Goal: Transaction & Acquisition: Purchase product/service

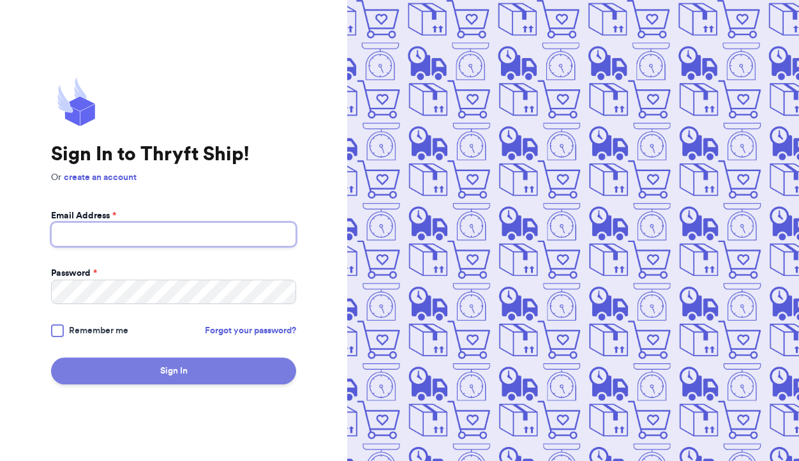
type input "[EMAIL_ADDRESS][DOMAIN_NAME]"
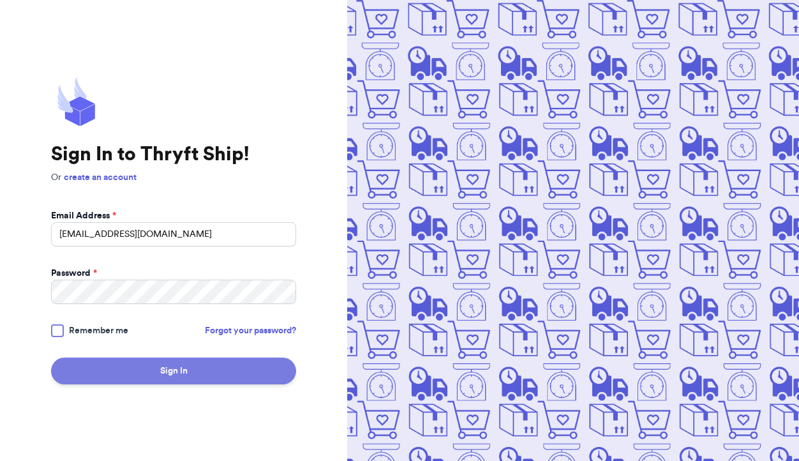
click at [131, 368] on button "Sign In" at bounding box center [173, 370] width 245 height 27
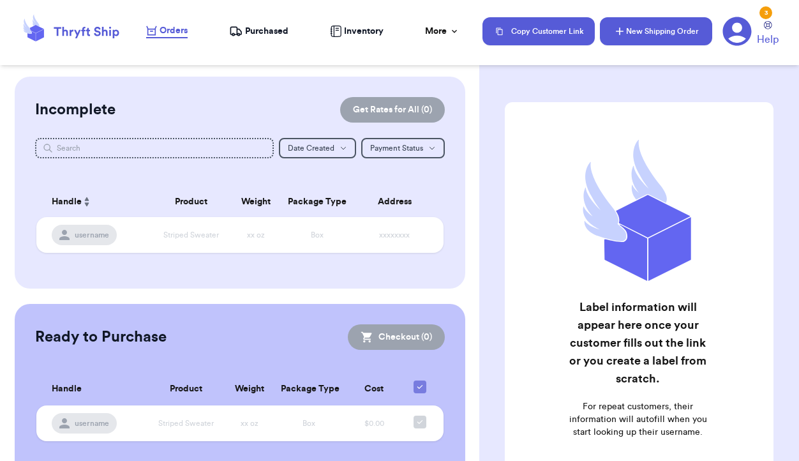
click at [660, 29] on button "New Shipping Order" at bounding box center [656, 31] width 112 height 28
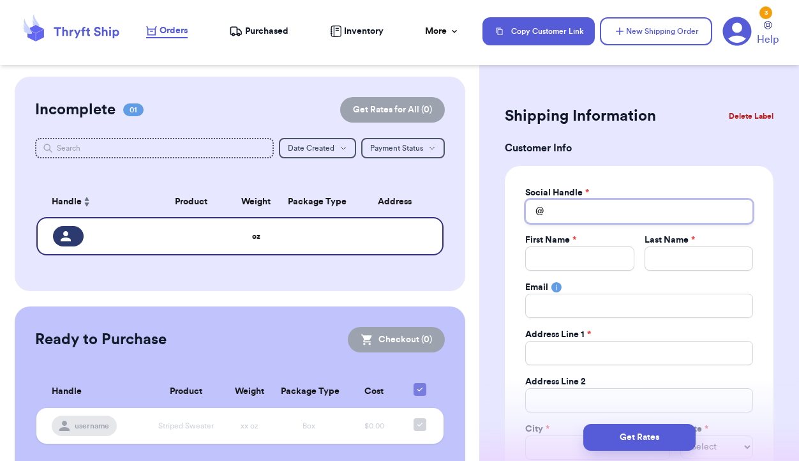
click at [573, 204] on input "Total Amount Paid" at bounding box center [639, 211] width 228 height 24
type input "h"
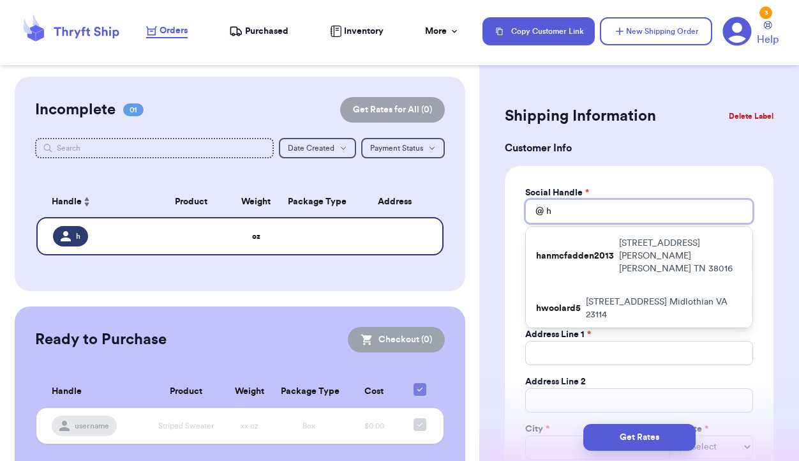
type input "ha"
type input "hal"
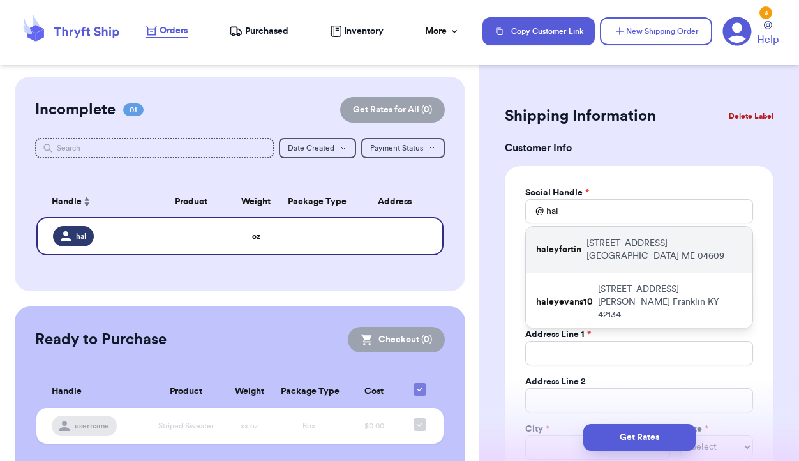
click at [567, 246] on p "haleyfortin" at bounding box center [558, 249] width 45 height 13
type input "haleyfortin"
type input "[PERSON_NAME]"
type input "[STREET_ADDRESS]"
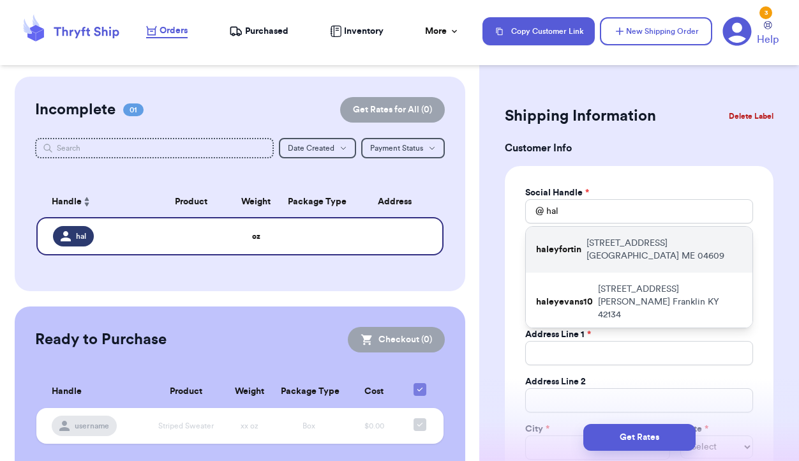
type input "Apt A"
type input "[GEOGRAPHIC_DATA]"
select select "ME"
type input "04609"
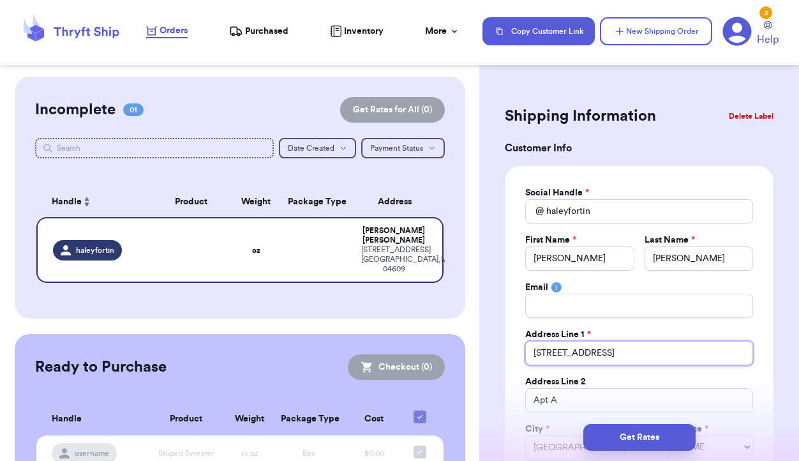
drag, startPoint x: 595, startPoint y: 352, endPoint x: 526, endPoint y: 353, distance: 68.9
click at [526, 353] on input "[STREET_ADDRESS]" at bounding box center [639, 353] width 228 height 24
type input "4"
type input "42"
type input "421"
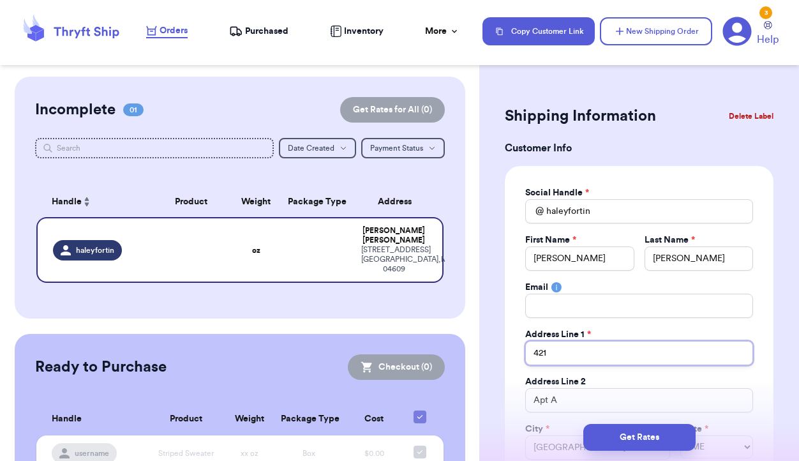
type input "421"
type input "421 P"
type input "421 Pi"
type input "421 Pig"
type input "421 Pige"
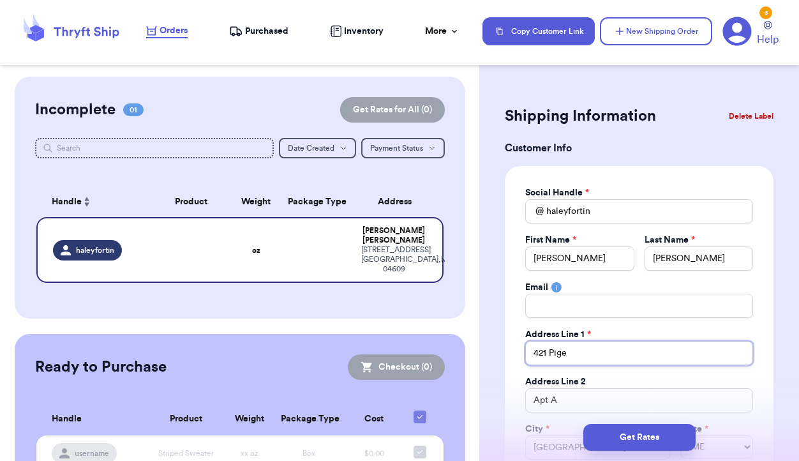
type input "421 Pigeo"
type input "421 Pigeon"
type input "421 Pigeon H"
type input "421 Pigeon Hi"
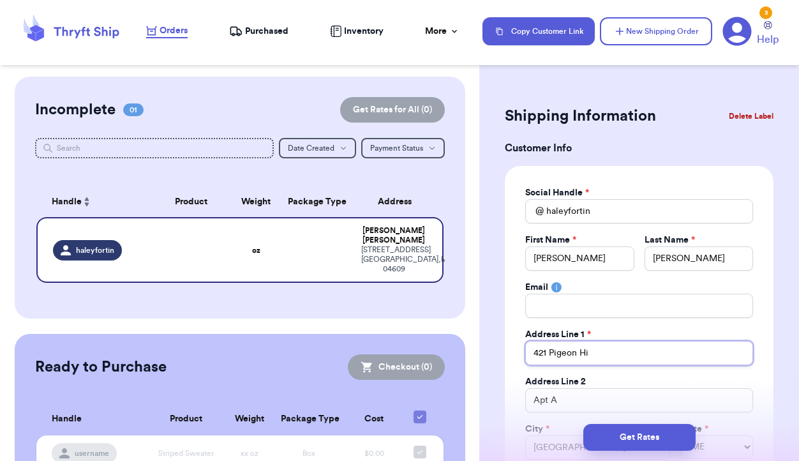
type input "421 Pigeon Hil"
type input "[STREET_ADDRESS]"
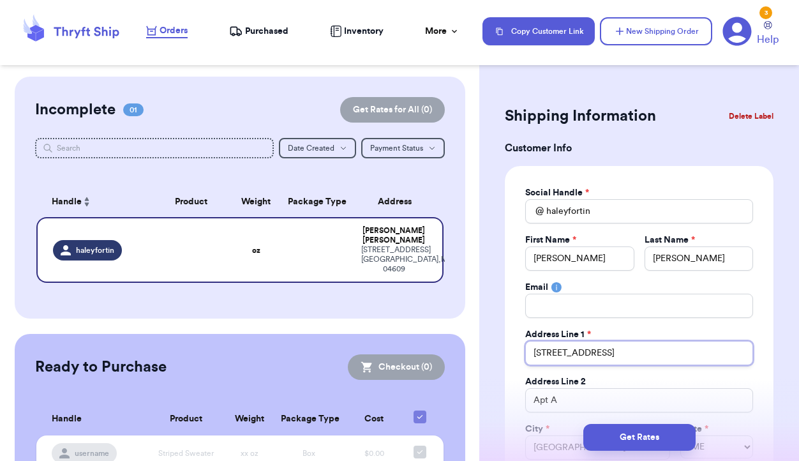
type input "[STREET_ADDRESS]"
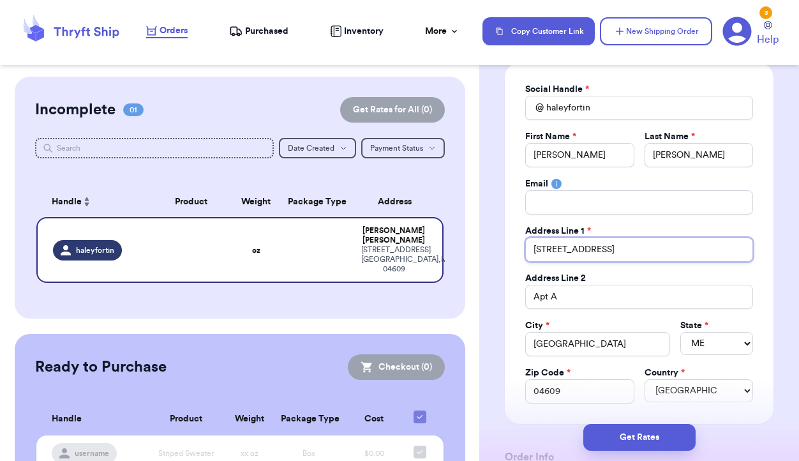
scroll to position [105, 0]
type input "[STREET_ADDRESS]"
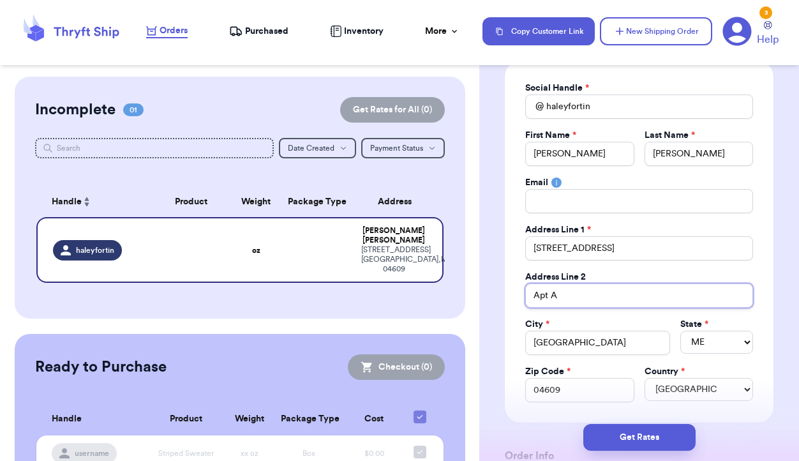
drag, startPoint x: 567, startPoint y: 299, endPoint x: 523, endPoint y: 296, distance: 43.5
click at [523, 296] on div "Social Handle * @ haleyfortin First Name * [PERSON_NAME] Last Name * [PERSON_NA…" at bounding box center [639, 241] width 269 height 361
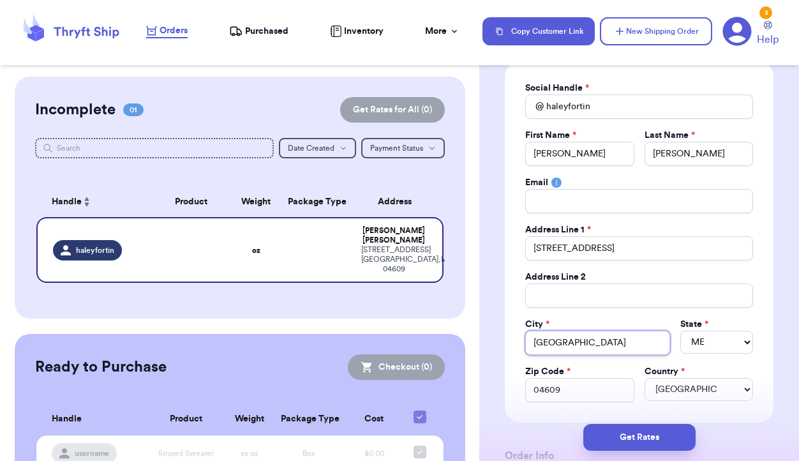
drag, startPoint x: 590, startPoint y: 347, endPoint x: 528, endPoint y: 342, distance: 61.5
click at [528, 342] on input "[GEOGRAPHIC_DATA]" at bounding box center [597, 343] width 145 height 24
type input "S"
type input "St"
type input "Ste"
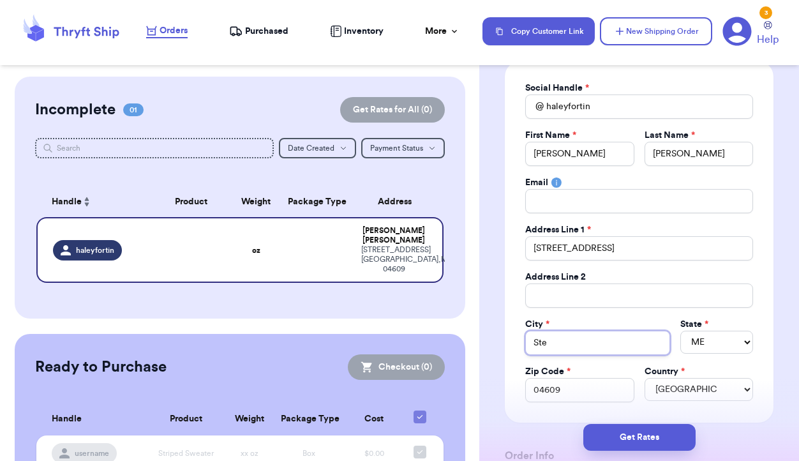
type input "Steu"
type input "Steub"
type input "[PERSON_NAME]"
type input "Steuben"
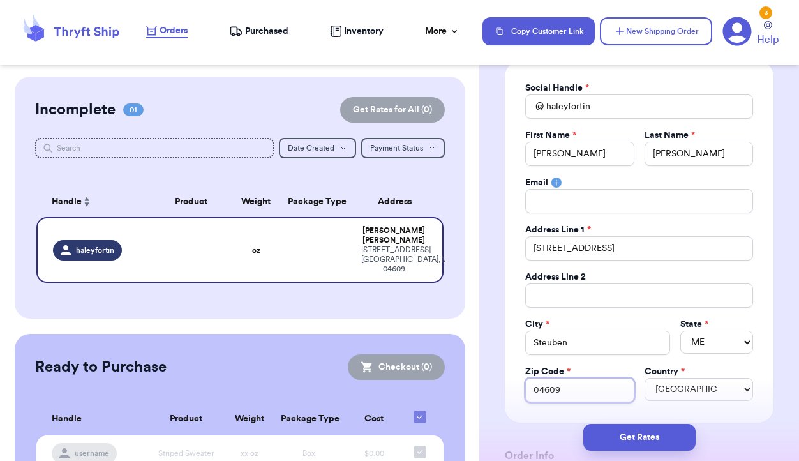
click at [572, 393] on input "04609" at bounding box center [579, 390] width 108 height 24
type input "0460"
type input "046"
type input "0468"
type input "04680"
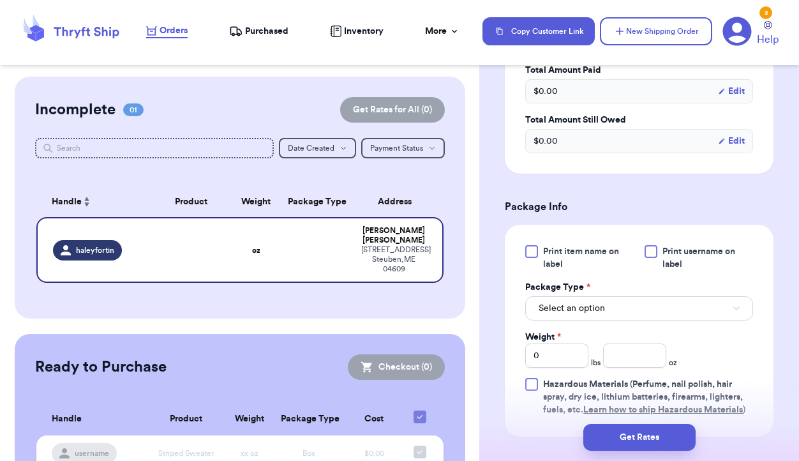
scroll to position [685, 0]
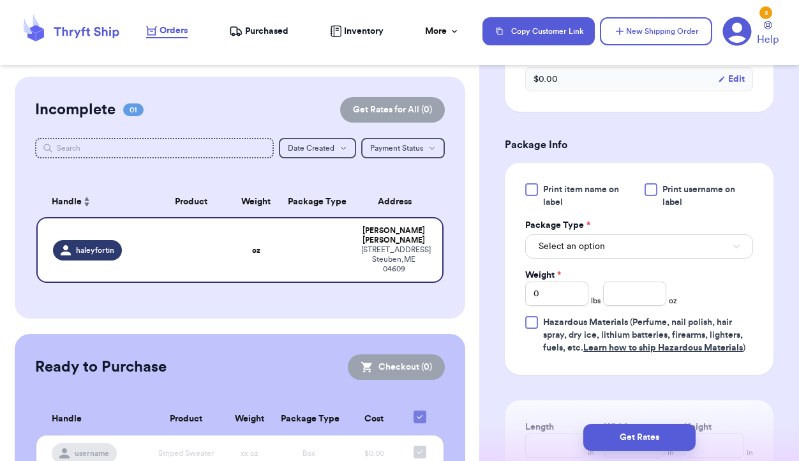
type input "04680"
click at [651, 245] on button "Select an option" at bounding box center [639, 246] width 228 height 24
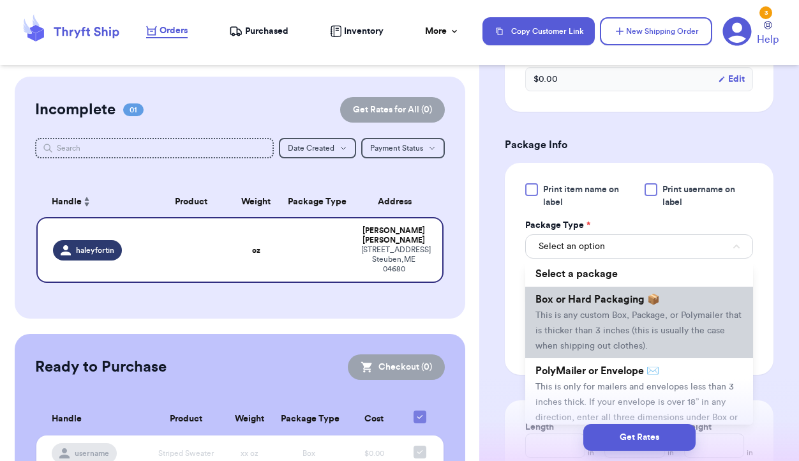
click at [632, 326] on span "This is any custom Box, Package, or Polymailer that is thicker than 3 inches (t…" at bounding box center [638, 331] width 206 height 40
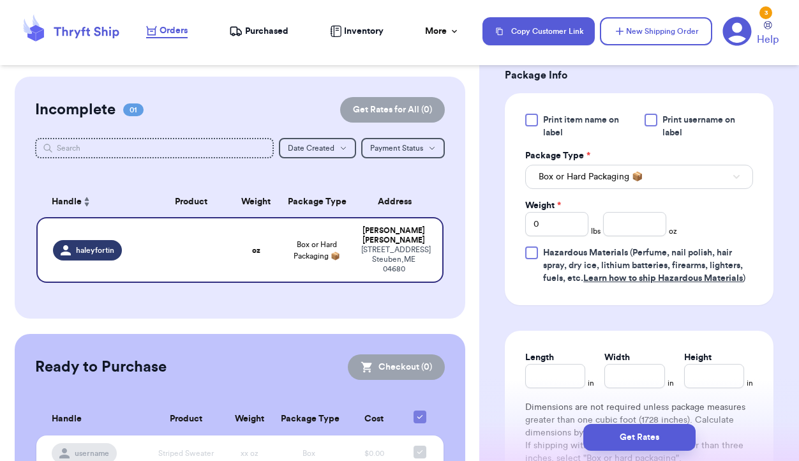
scroll to position [757, 0]
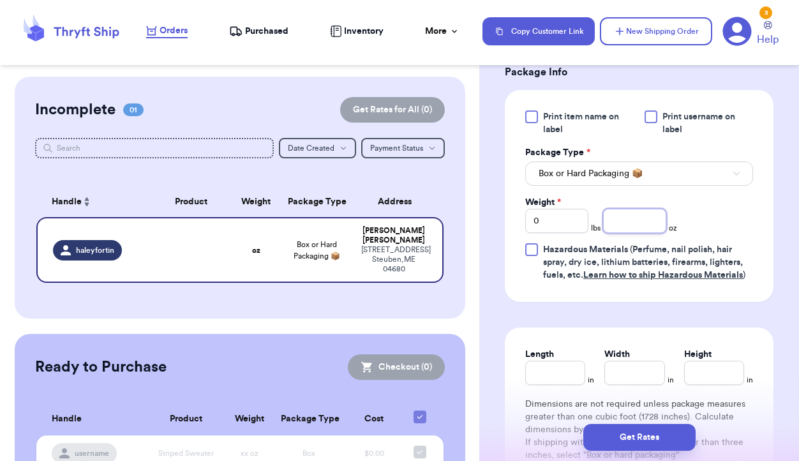
click at [628, 217] on input "number" at bounding box center [634, 221] width 63 height 24
type input "13"
click at [567, 225] on input "0" at bounding box center [556, 221] width 63 height 24
type input "2"
click at [555, 368] on input "Length" at bounding box center [555, 372] width 60 height 24
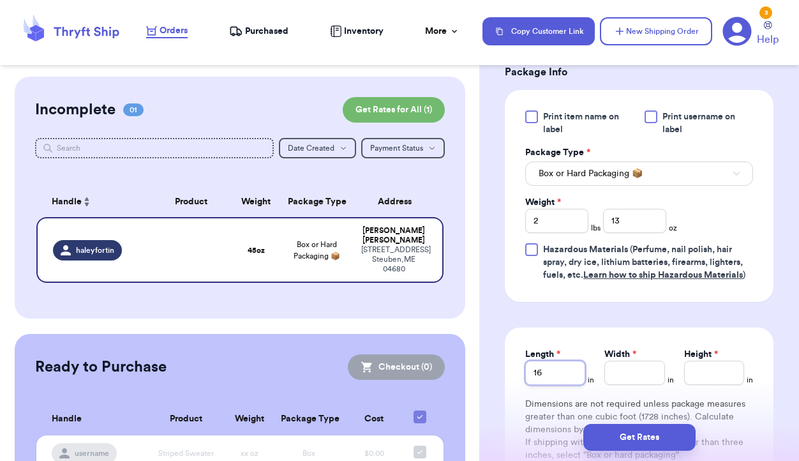
type input "16"
click at [624, 375] on input "Width *" at bounding box center [634, 372] width 60 height 24
type input "13"
click at [712, 373] on input "Height *" at bounding box center [714, 372] width 60 height 24
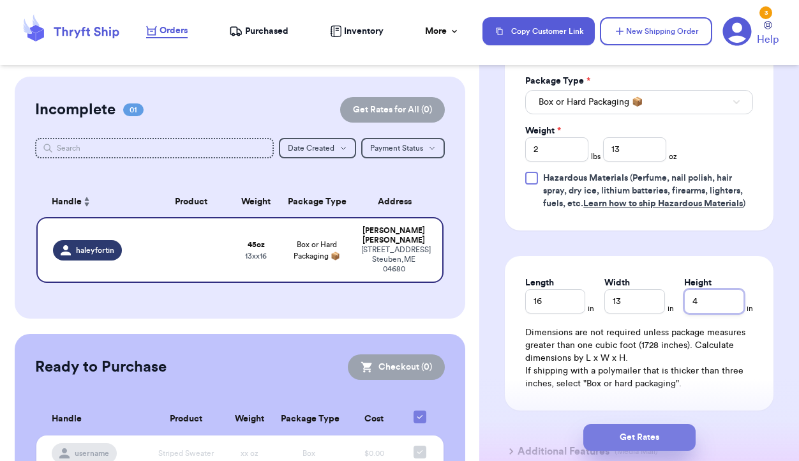
type input "4"
click at [637, 434] on button "Get Rates" at bounding box center [639, 437] width 112 height 27
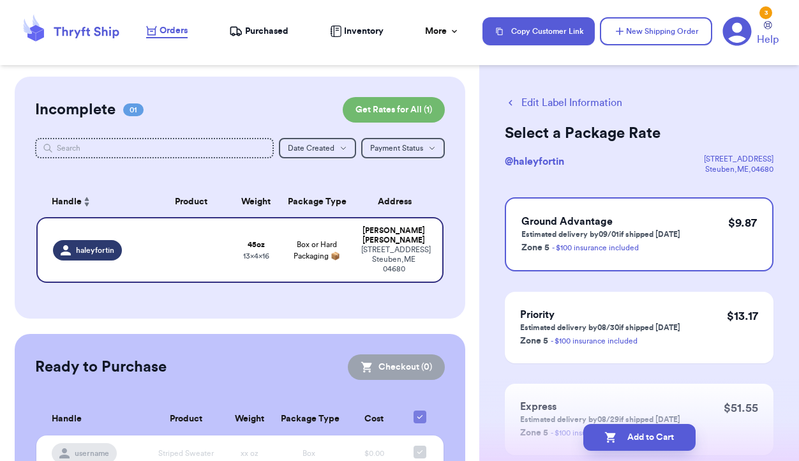
scroll to position [0, 0]
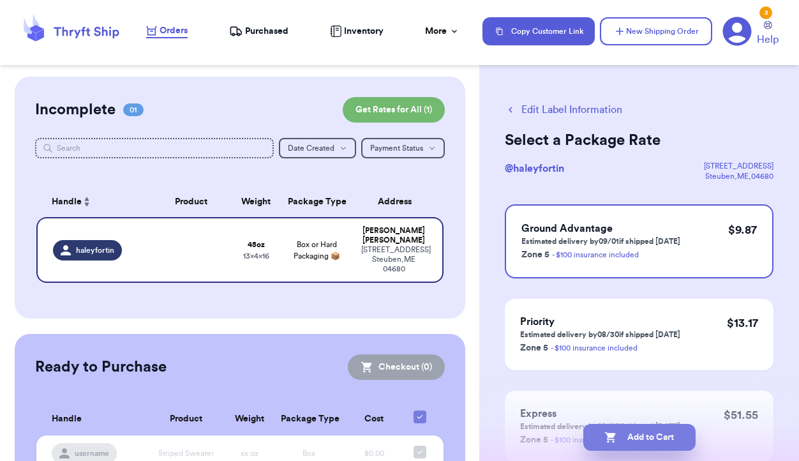
click at [658, 436] on button "Add to Cart" at bounding box center [639, 437] width 112 height 27
checkbox input "true"
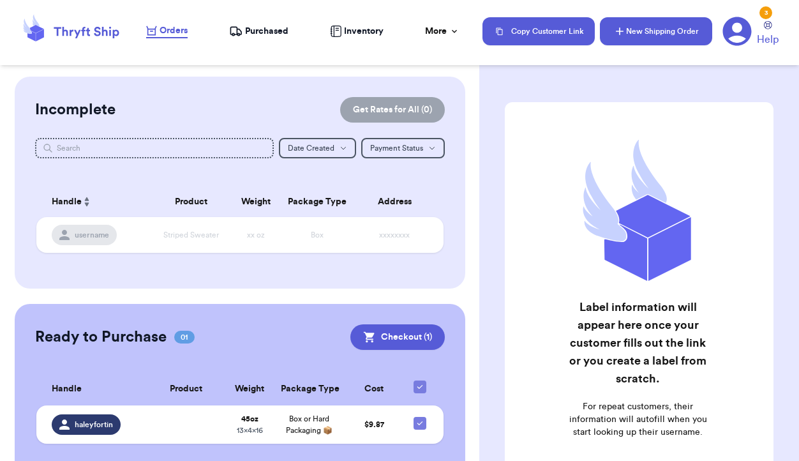
click at [665, 27] on button "New Shipping Order" at bounding box center [656, 31] width 112 height 28
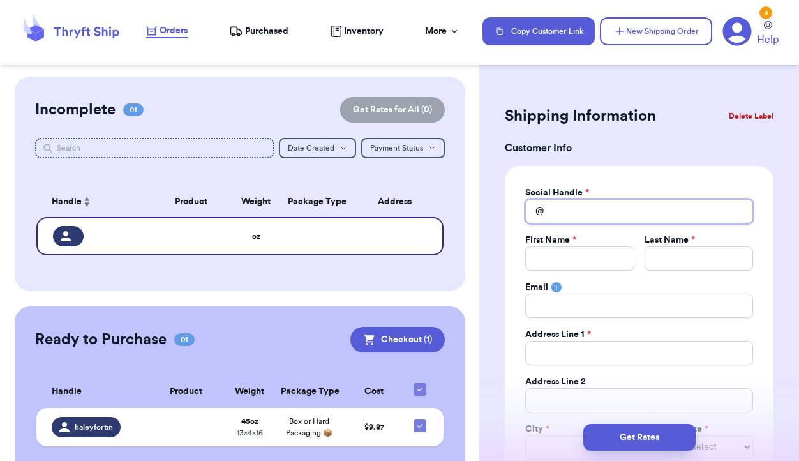
click at [586, 218] on input "Total Amount Paid" at bounding box center [639, 211] width 228 height 24
type input "t"
type input "tn"
type input "t"
type input "k"
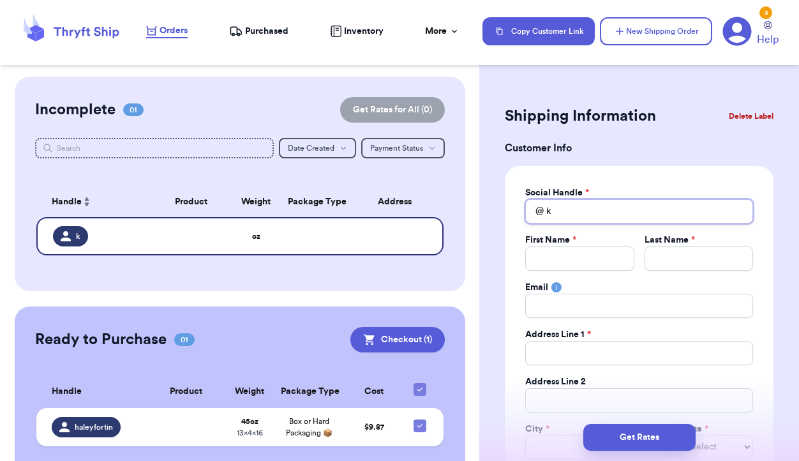
type input "ka"
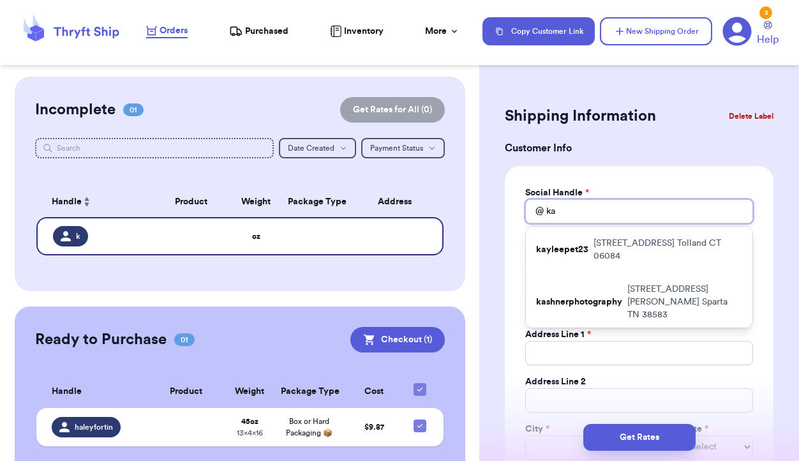
type input "kas"
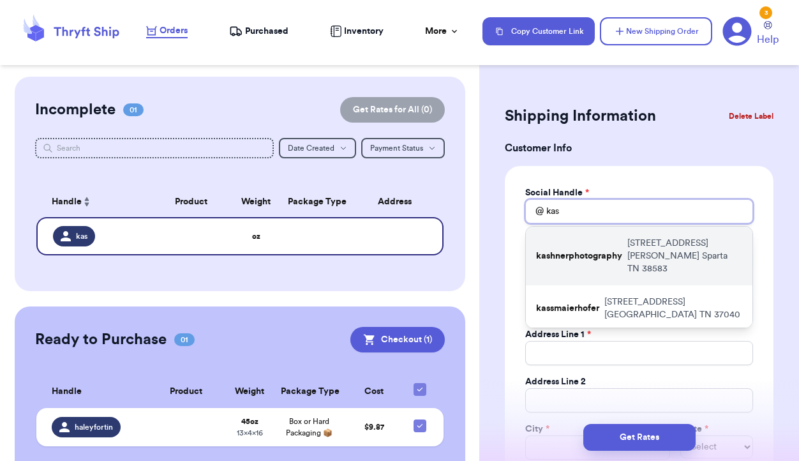
type input "kas"
click at [576, 253] on p "kashnerphotography" at bounding box center [579, 255] width 86 height 13
type input "kashnerphotography"
type input "[PERSON_NAME]"
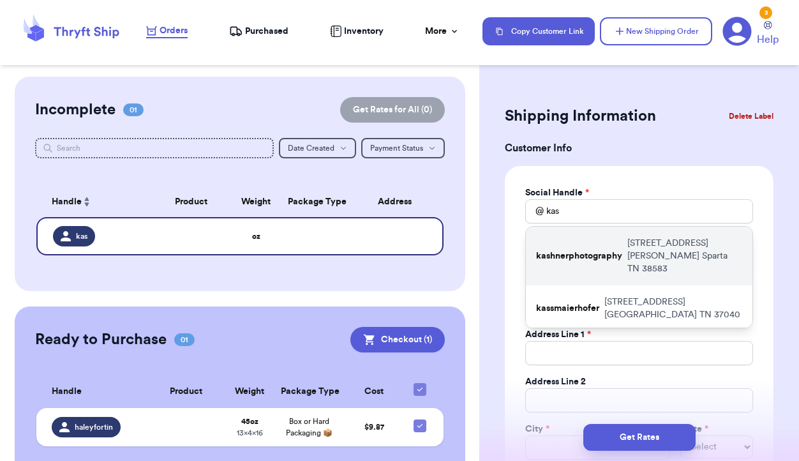
type input "[STREET_ADDRESS][PERSON_NAME]"
type input "Sparta"
select select "TN"
type input "38583"
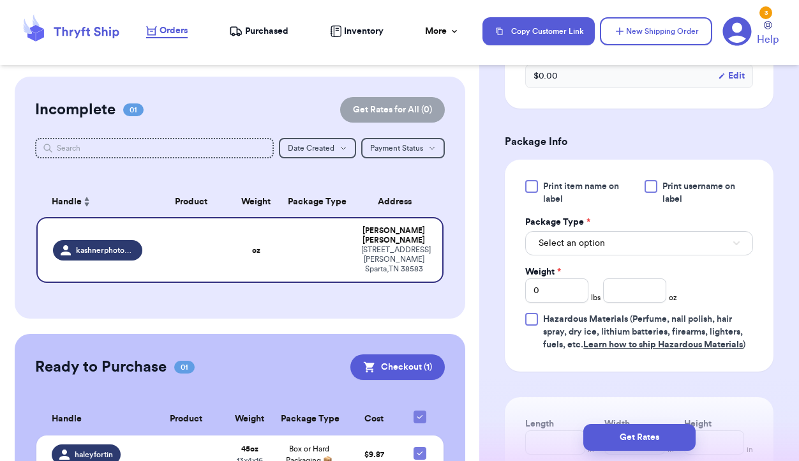
scroll to position [734, 0]
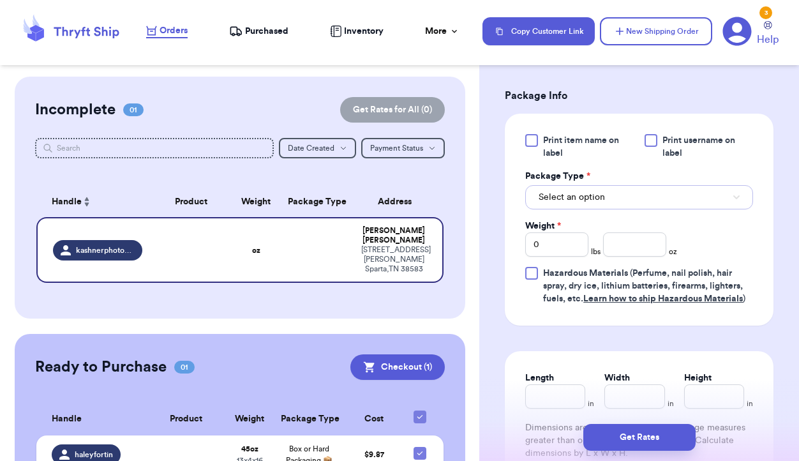
click at [641, 204] on button "Select an option" at bounding box center [639, 197] width 228 height 24
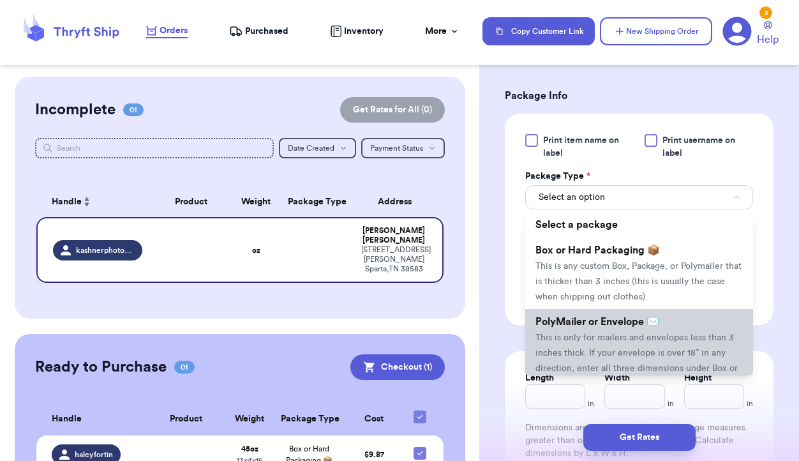
click at [607, 323] on span "PolyMailer or Envelope ✉️" at bounding box center [597, 321] width 124 height 10
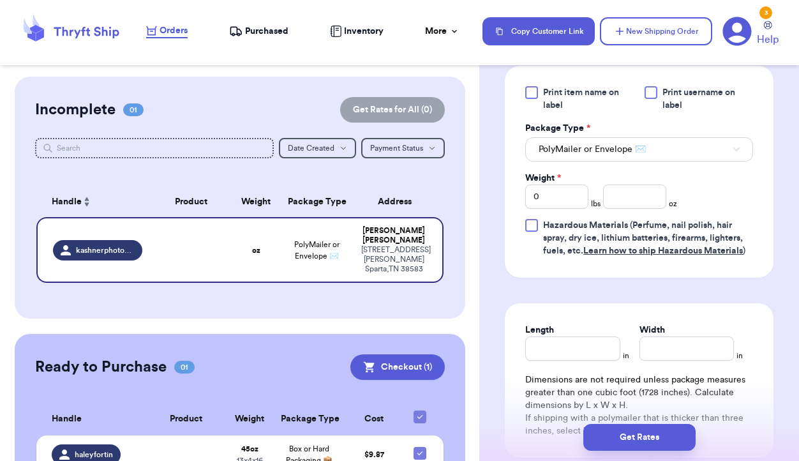
scroll to position [799, 0]
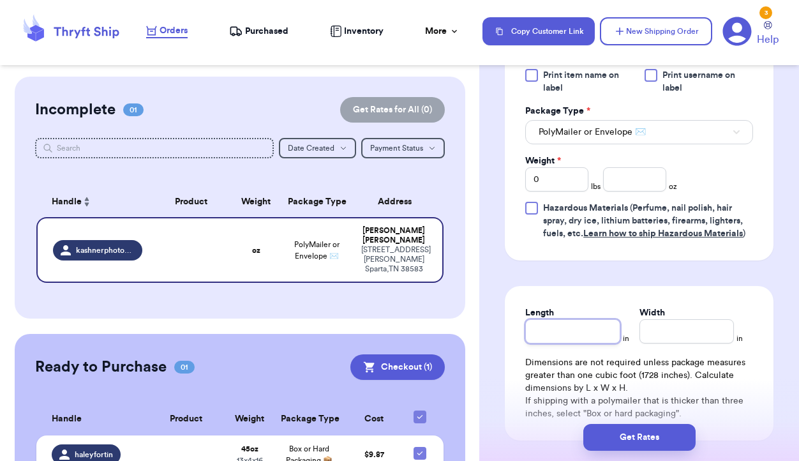
click at [576, 332] on input "Length" at bounding box center [572, 331] width 94 height 24
type input "1"
type input "13"
click at [668, 337] on input "Width *" at bounding box center [686, 331] width 94 height 24
type input "1"
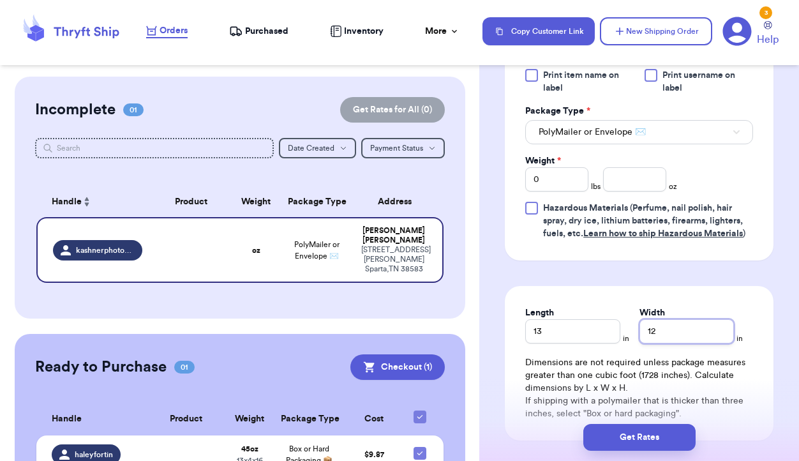
type input "12"
click at [637, 179] on input "number" at bounding box center [634, 179] width 63 height 24
type input "15"
click at [542, 180] on input "0" at bounding box center [556, 179] width 63 height 24
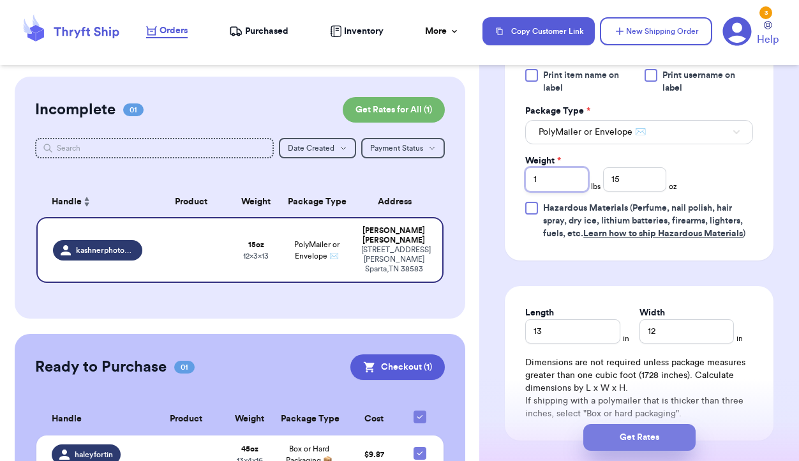
type input "1"
click at [650, 433] on button "Get Rates" at bounding box center [639, 437] width 112 height 27
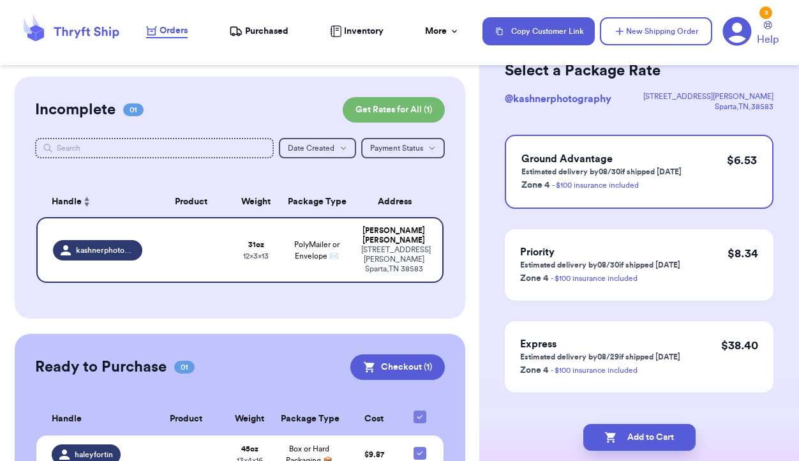
scroll to position [70, 0]
click at [654, 432] on button "Add to Cart" at bounding box center [639, 437] width 112 height 27
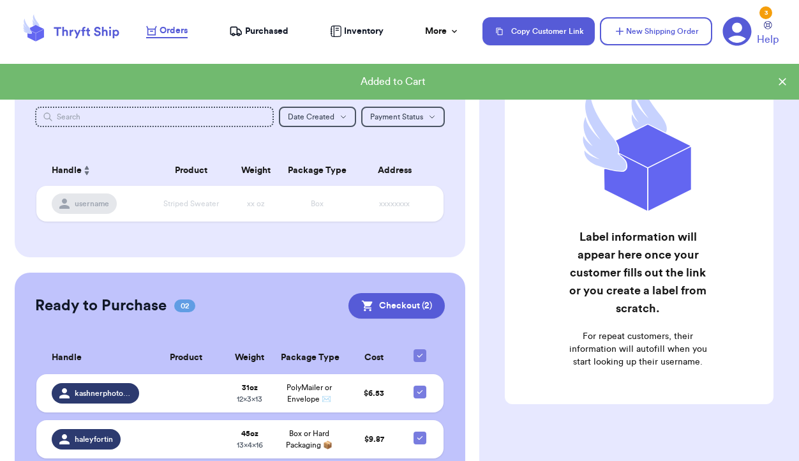
scroll to position [11, 0]
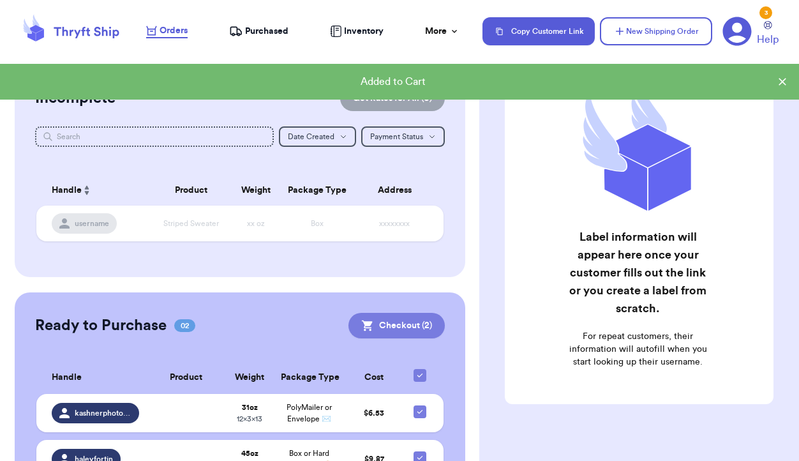
click at [405, 323] on button "Checkout ( 2 )" at bounding box center [396, 326] width 96 height 26
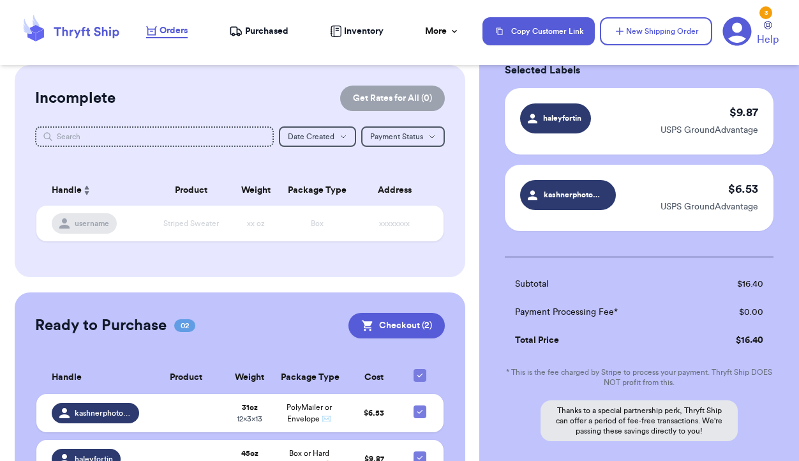
scroll to position [187, 0]
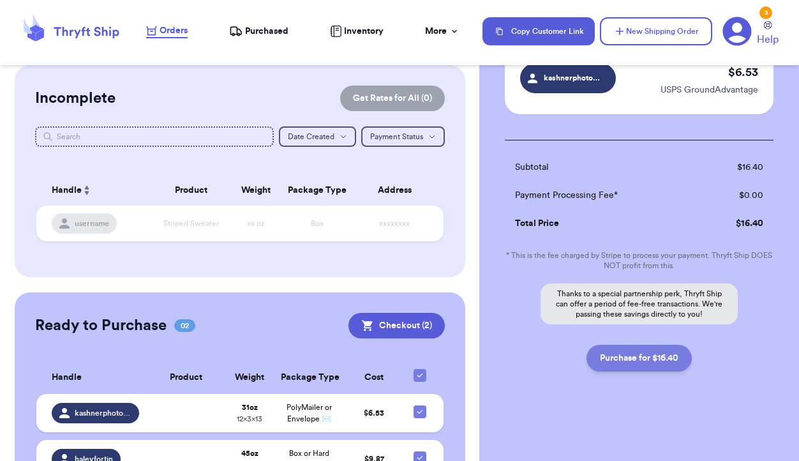
click at [648, 357] on button "Purchase for $16.40" at bounding box center [638, 358] width 105 height 27
checkbox input "true"
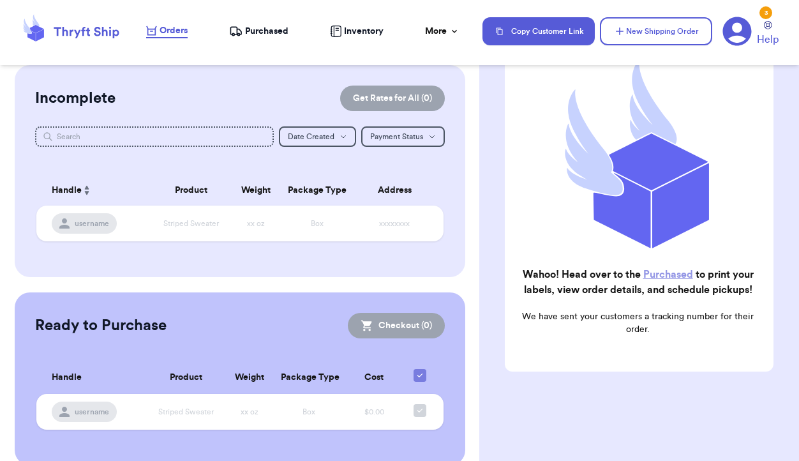
click at [255, 33] on span "Purchased" at bounding box center [266, 31] width 43 height 13
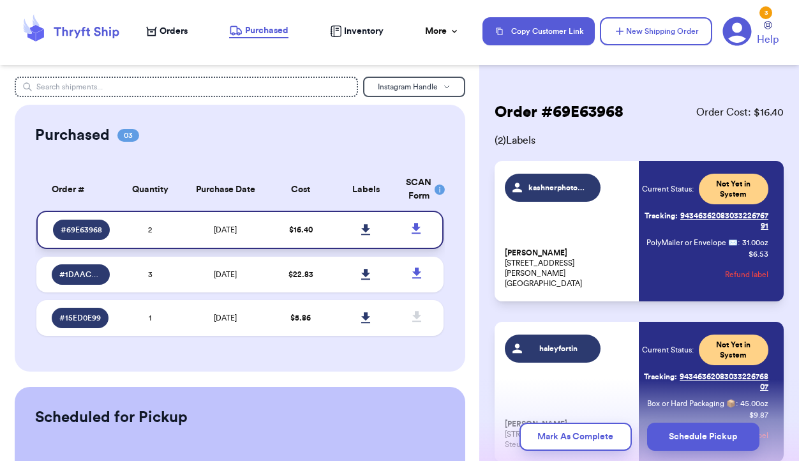
click at [368, 227] on icon at bounding box center [366, 229] width 10 height 11
